Goal: Transaction & Acquisition: Purchase product/service

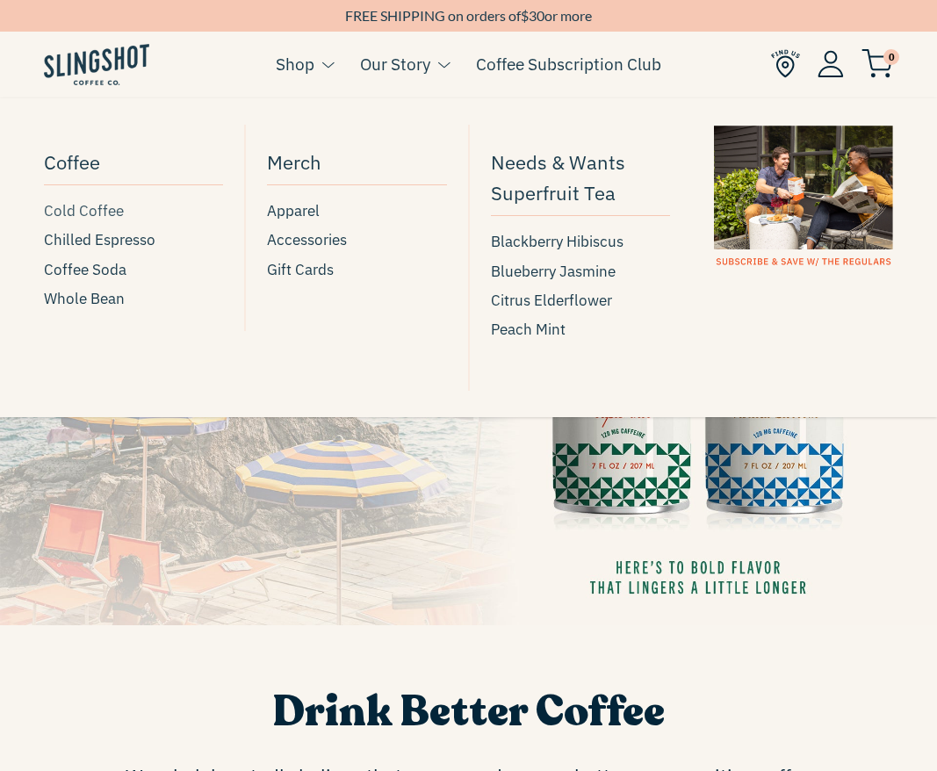
click at [106, 212] on span "Cold Coffee" at bounding box center [84, 211] width 80 height 24
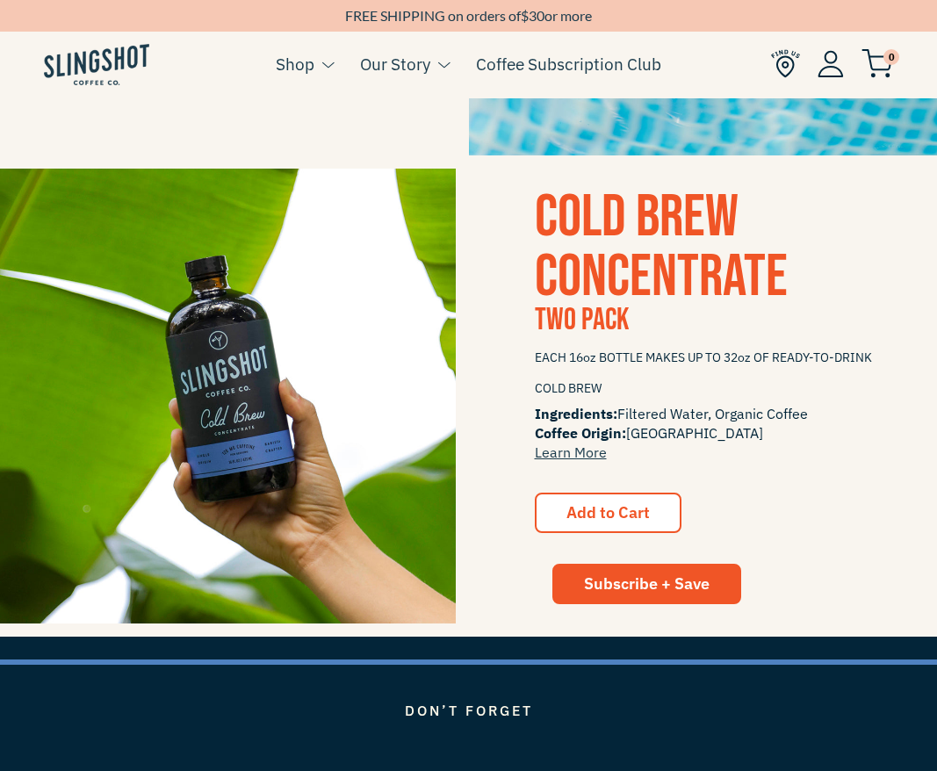
scroll to position [1710, 0]
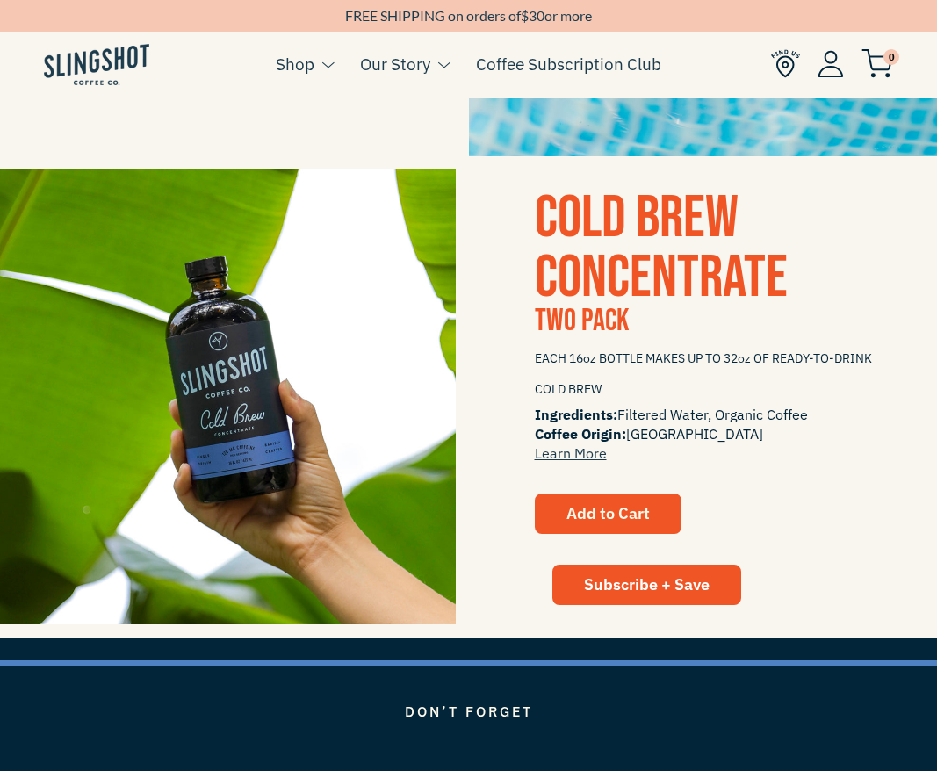
click at [661, 517] on button "Add to Cart" at bounding box center [608, 514] width 147 height 40
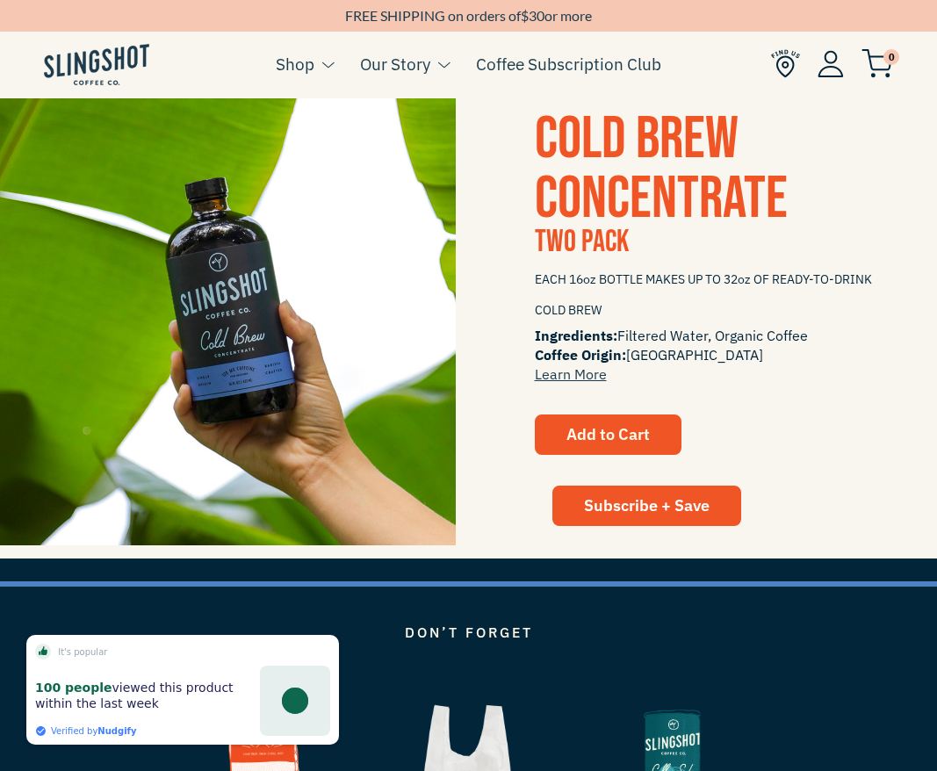
scroll to position [1787, 0]
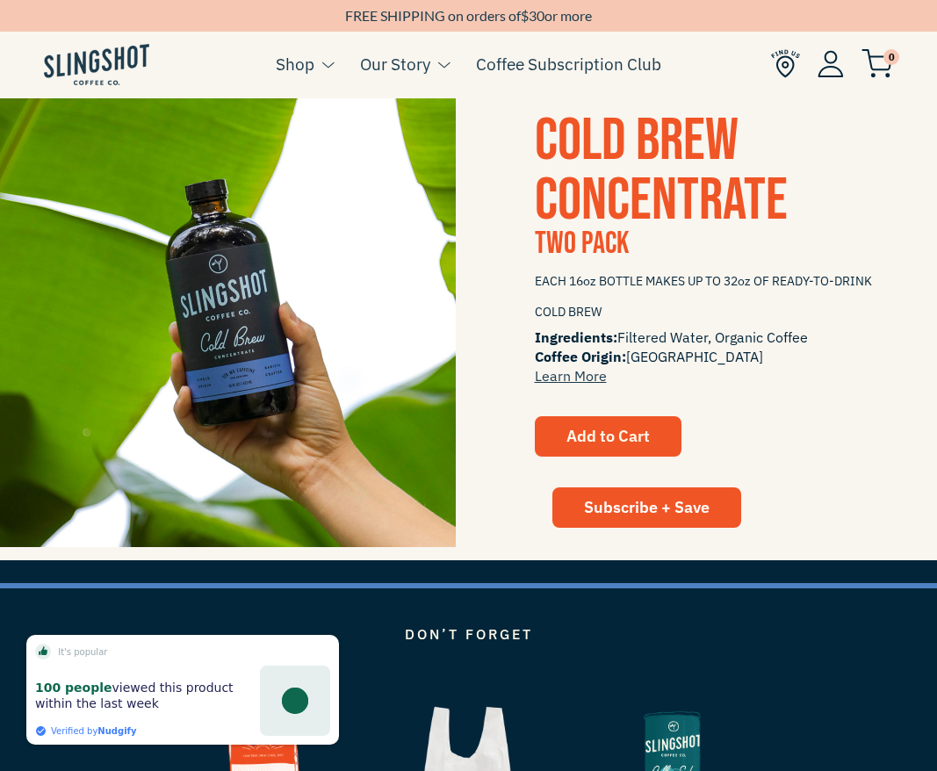
click at [560, 443] on button "Add to Cart" at bounding box center [608, 436] width 147 height 40
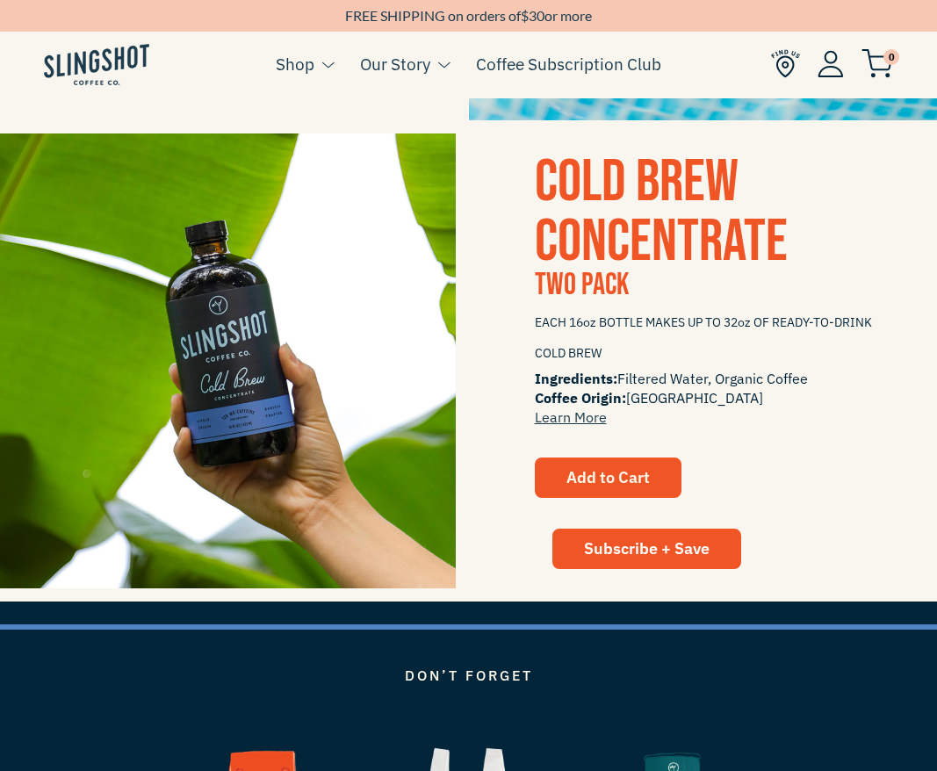
scroll to position [1726, 0]
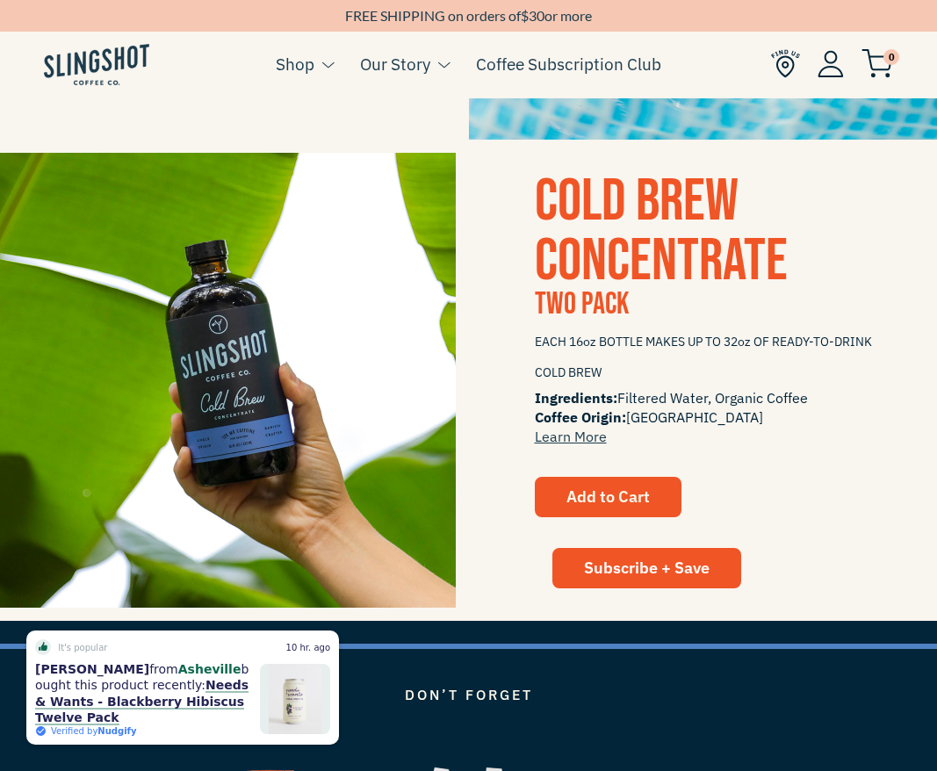
click at [601, 489] on span "Add to Cart" at bounding box center [608, 497] width 83 height 20
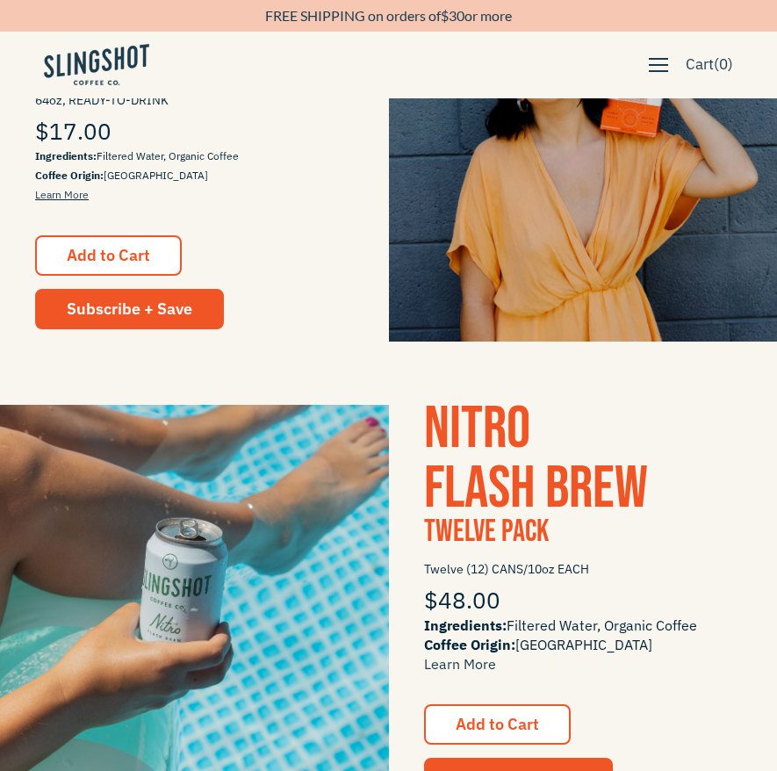
scroll to position [179, 0]
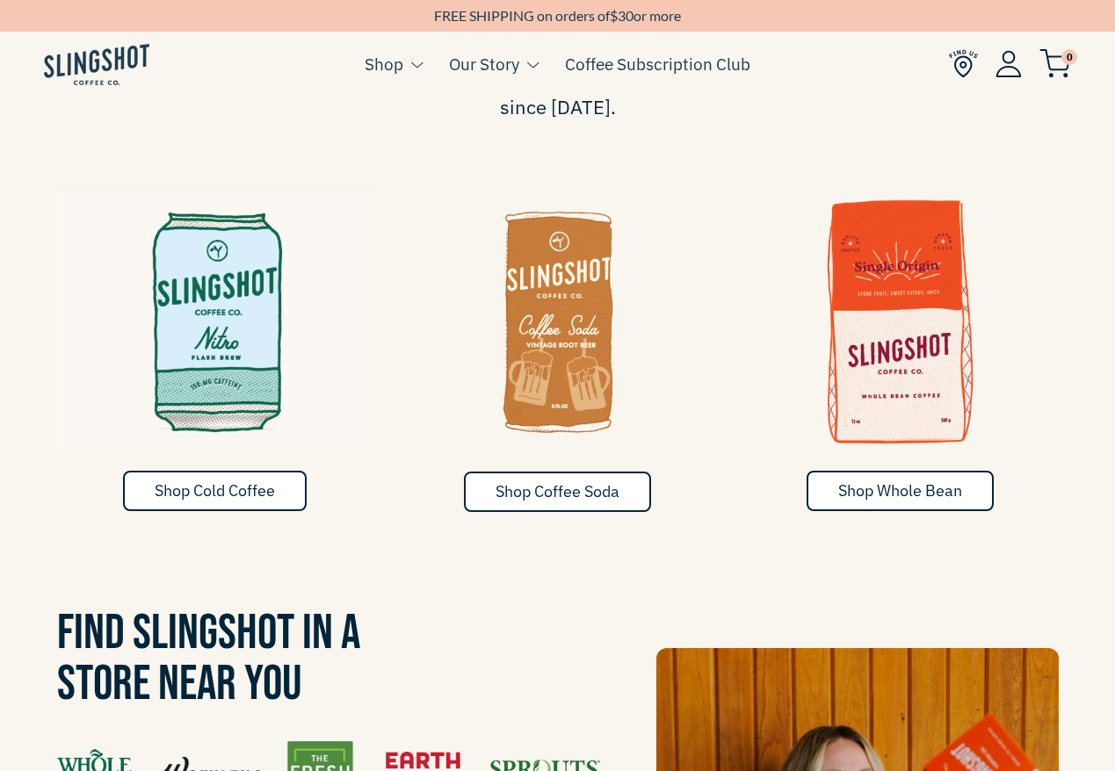
scroll to position [828, 0]
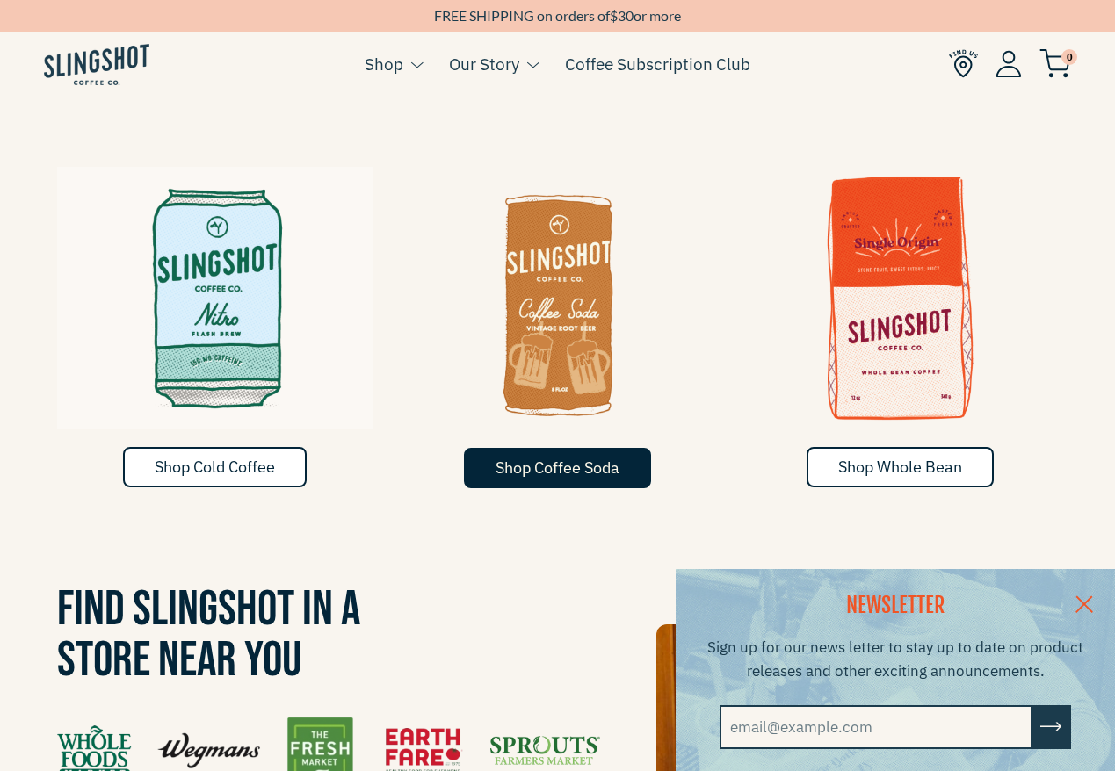
click at [592, 458] on span "Shop Coffee Soda" at bounding box center [557, 468] width 124 height 20
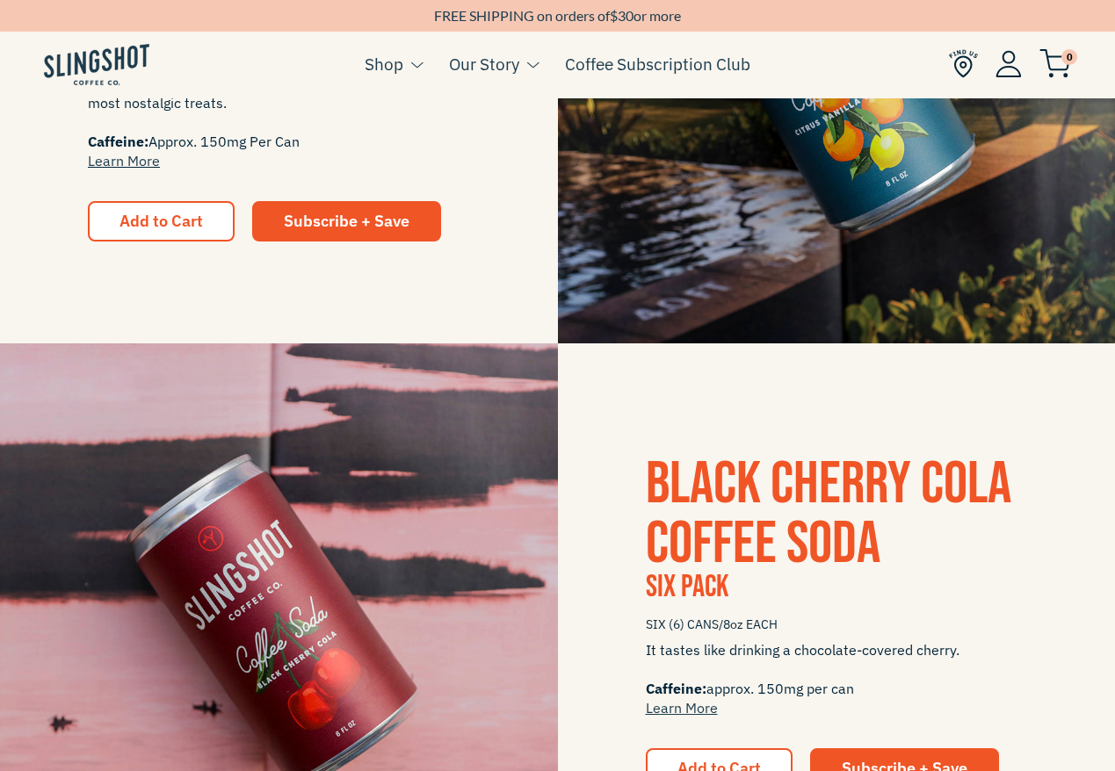
scroll to position [625, 0]
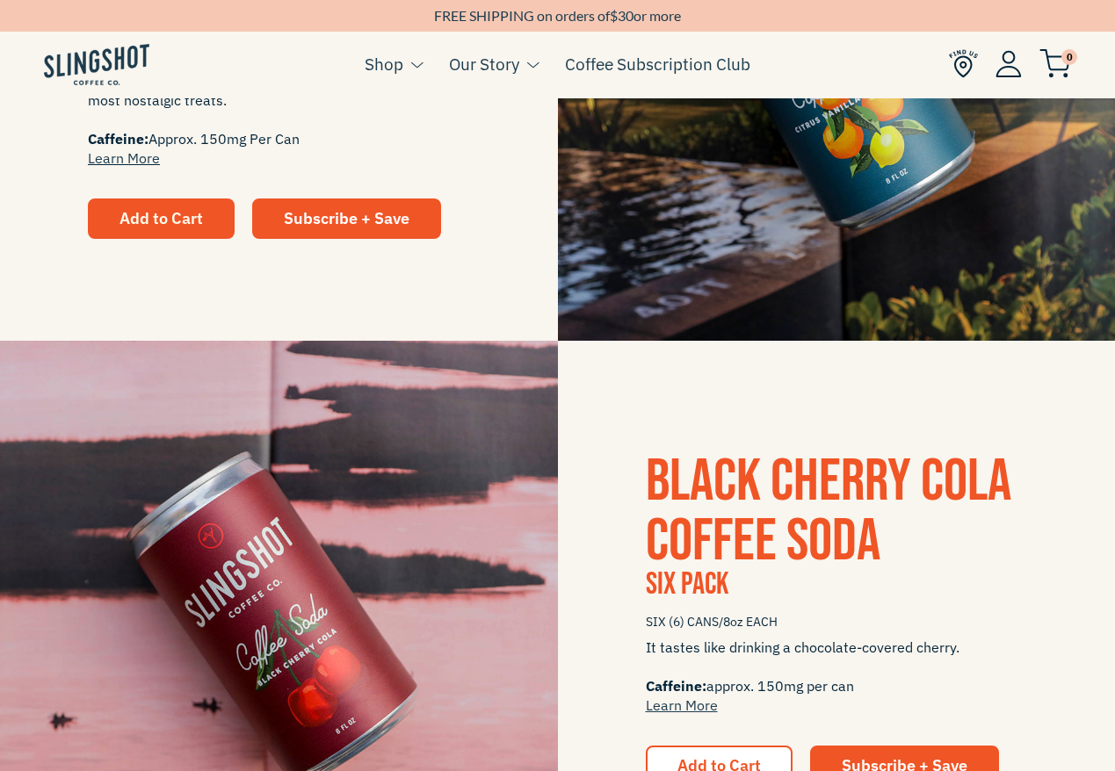
click at [164, 218] on span "Add to Cart" at bounding box center [160, 218] width 83 height 20
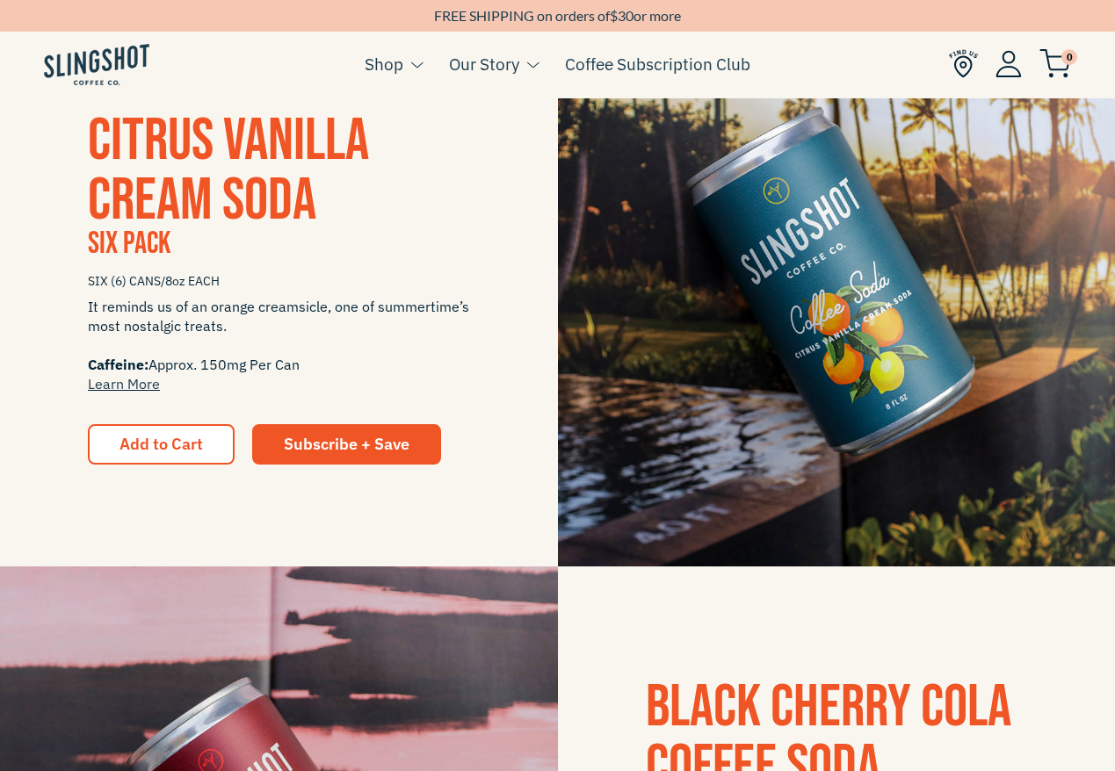
scroll to position [372, 0]
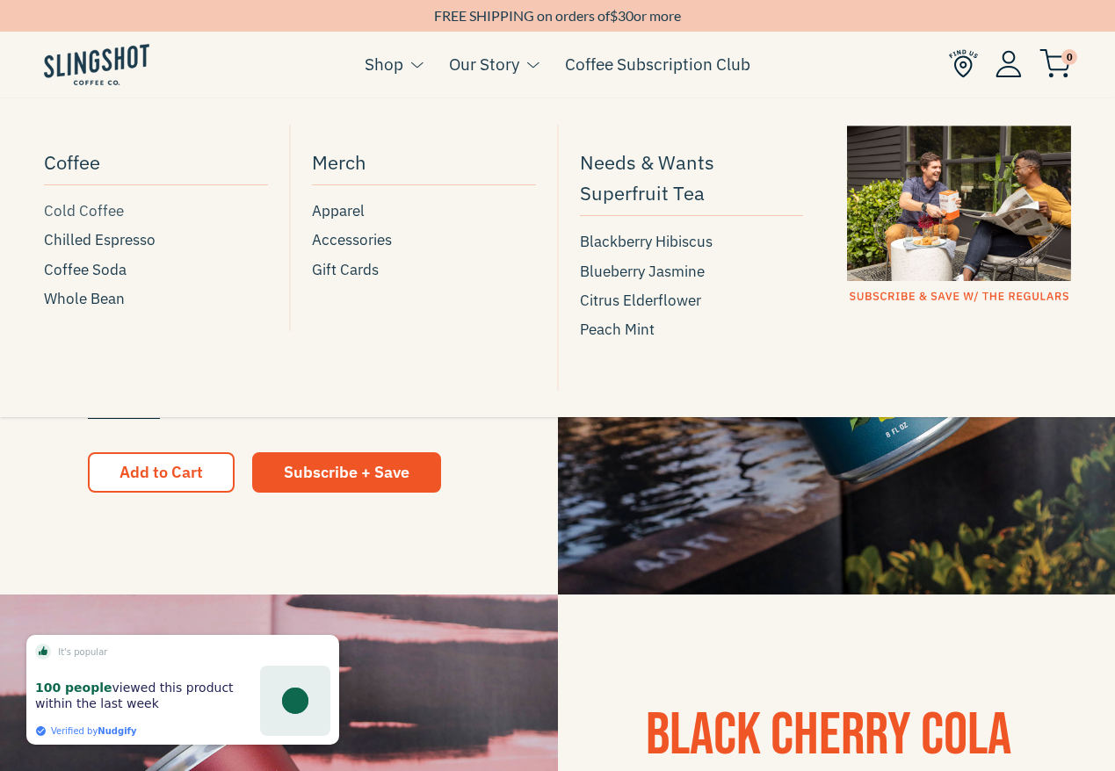
click at [82, 209] on span "Cold Coffee" at bounding box center [84, 211] width 80 height 24
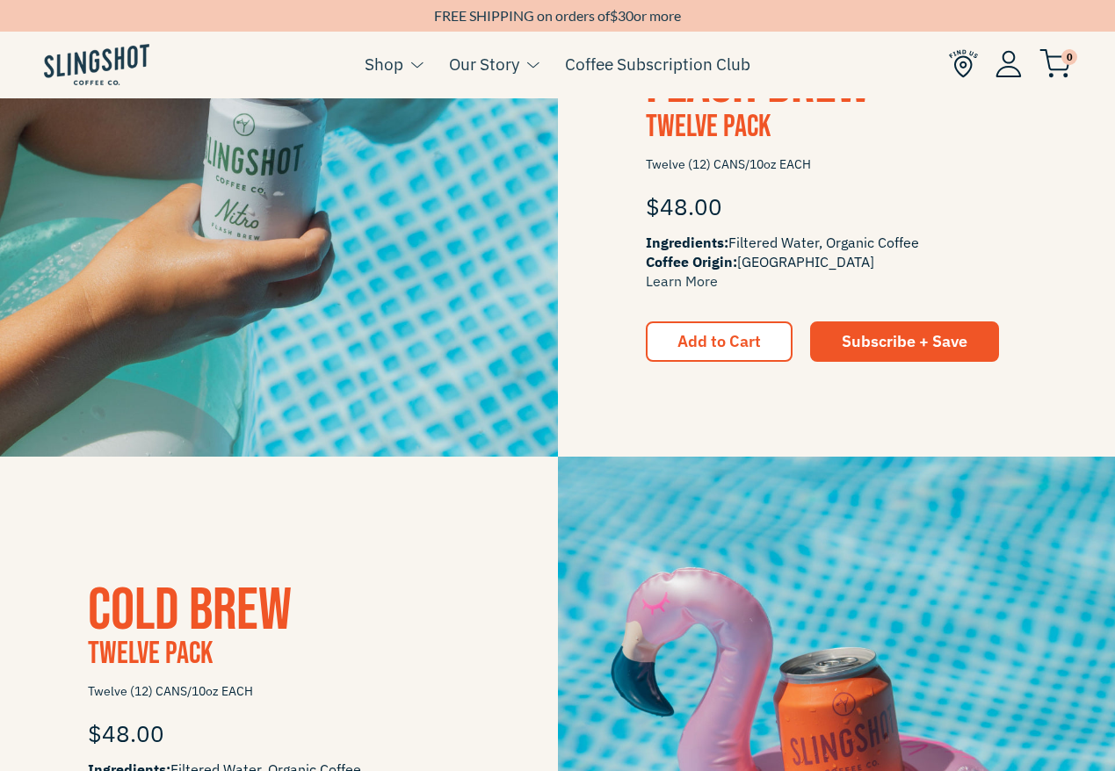
scroll to position [1076, 0]
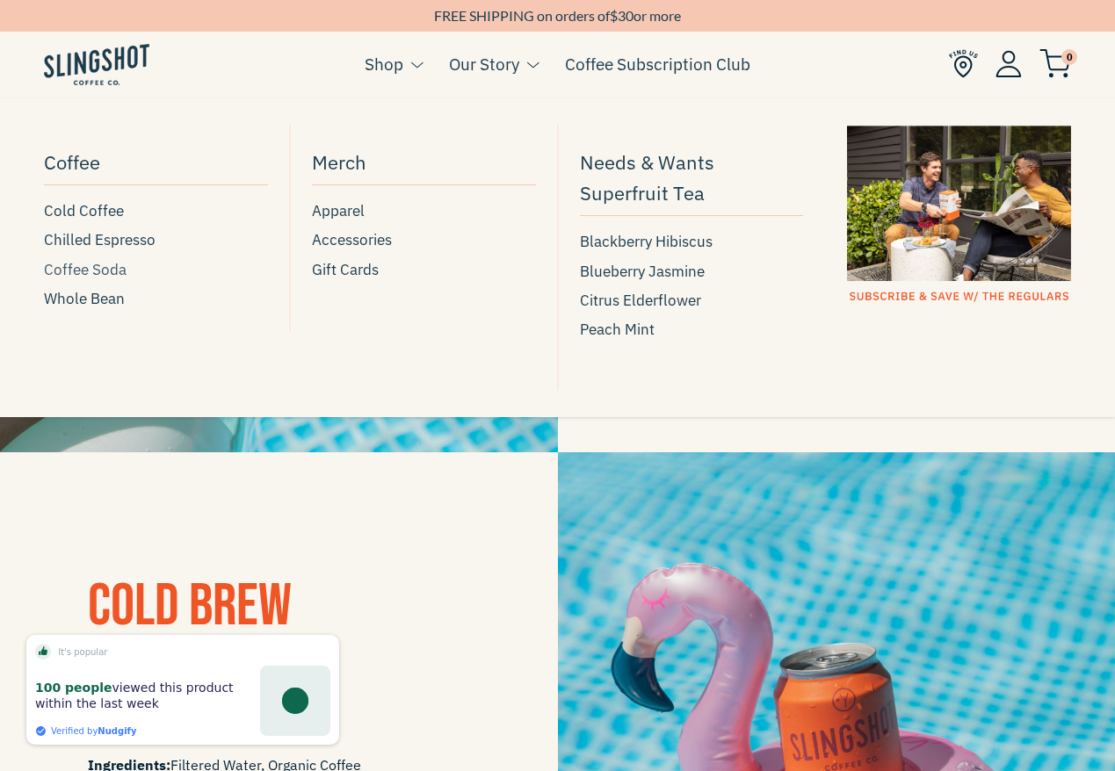
click at [83, 281] on span "Coffee Soda" at bounding box center [85, 270] width 83 height 24
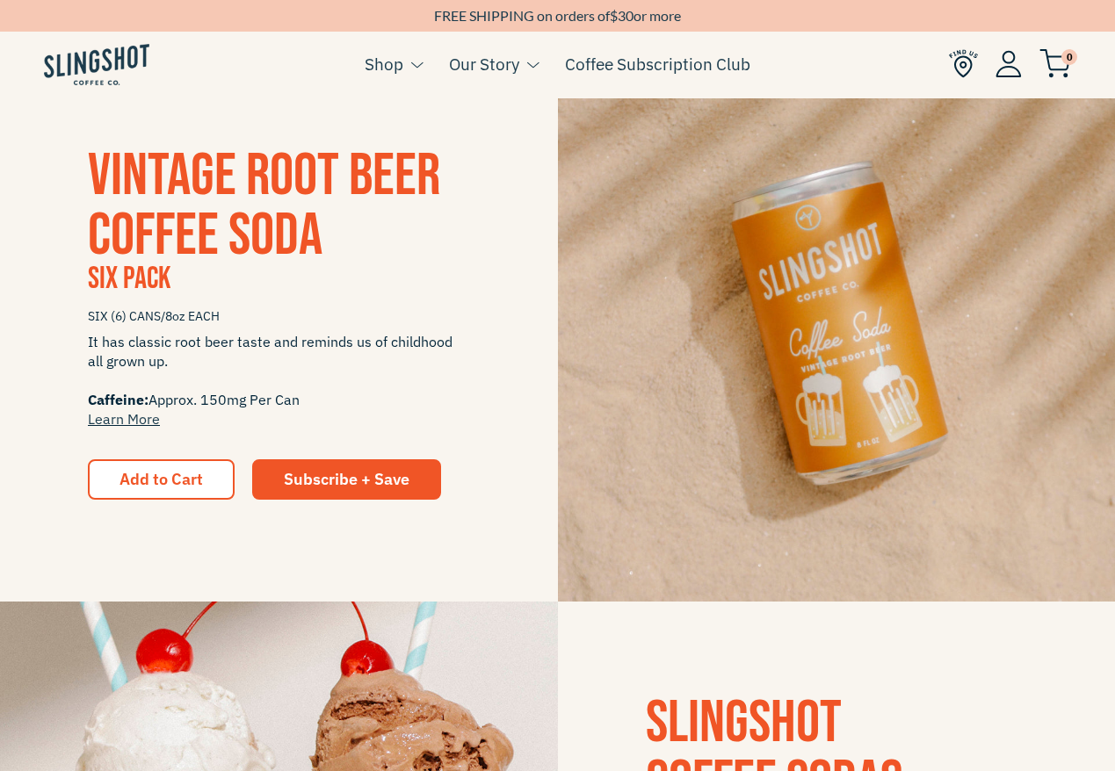
scroll to position [1728, 0]
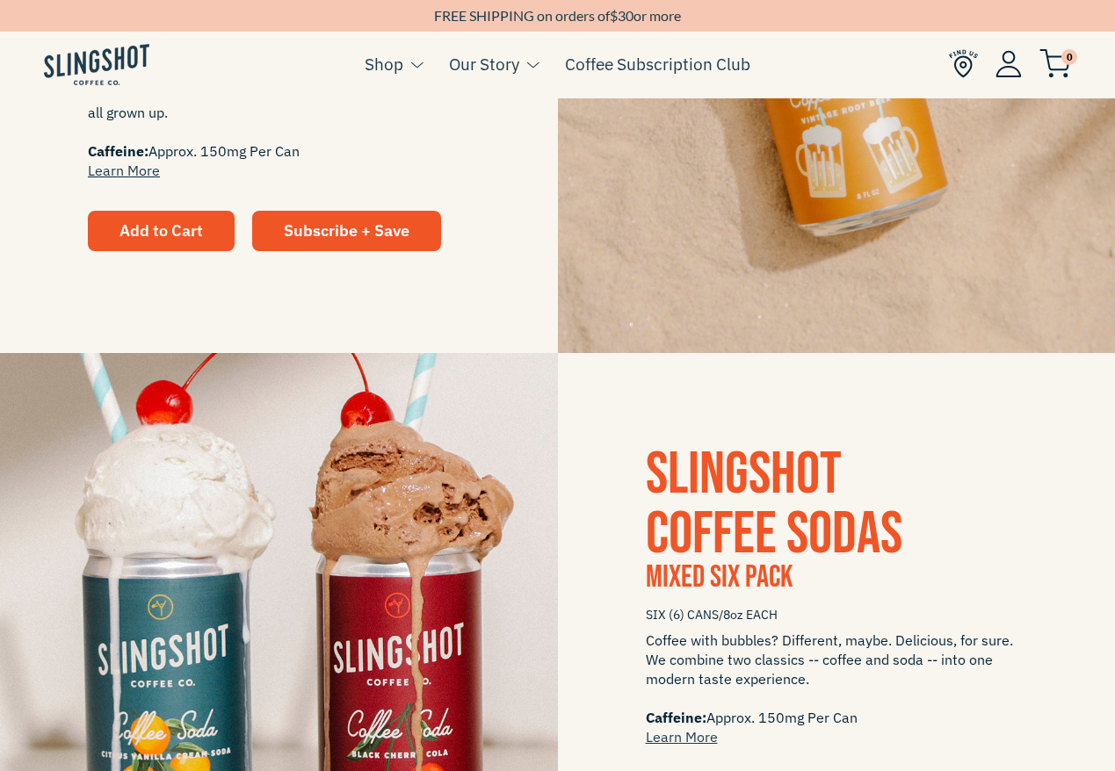
click at [193, 244] on button "Add to Cart" at bounding box center [161, 231] width 147 height 40
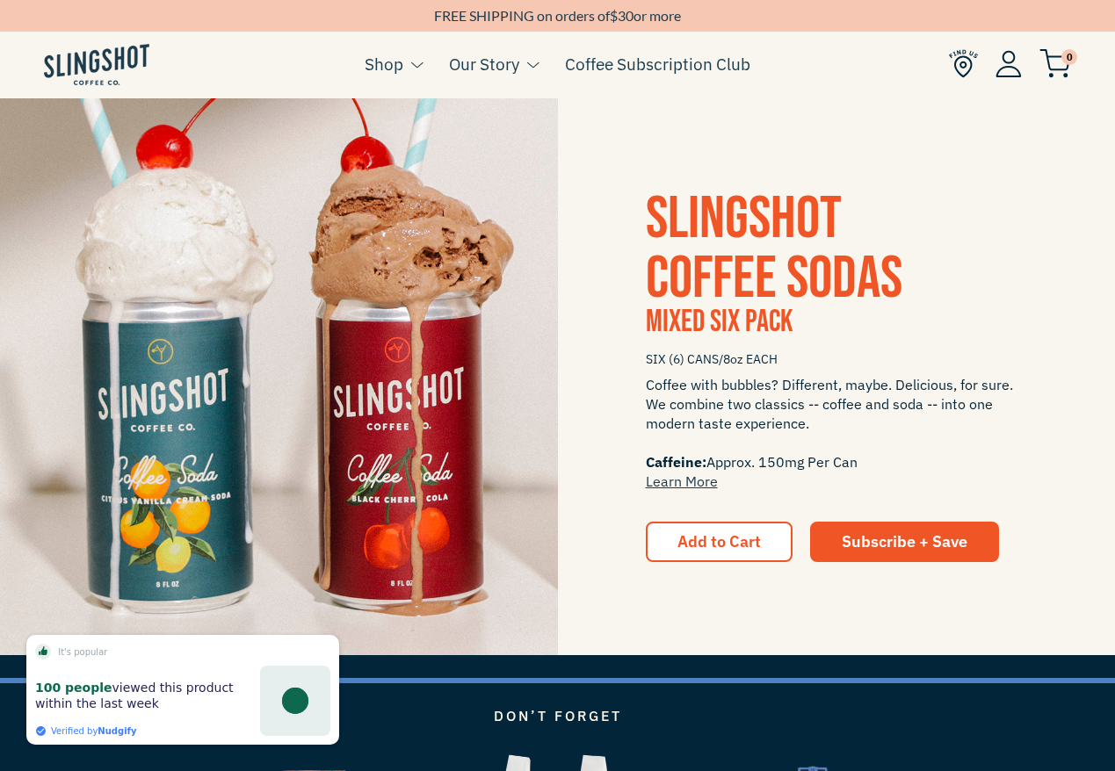
scroll to position [2046, 0]
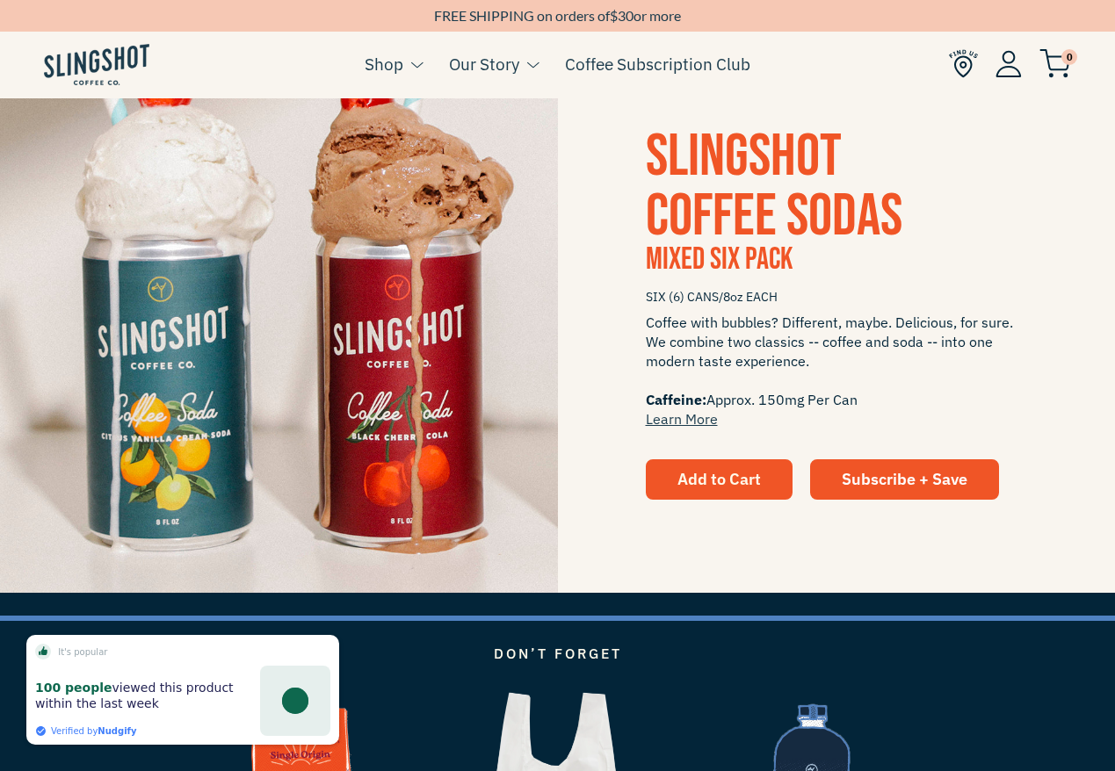
click at [671, 469] on button "Add to Cart" at bounding box center [719, 479] width 147 height 40
